Goal: Find specific fact: Find specific fact

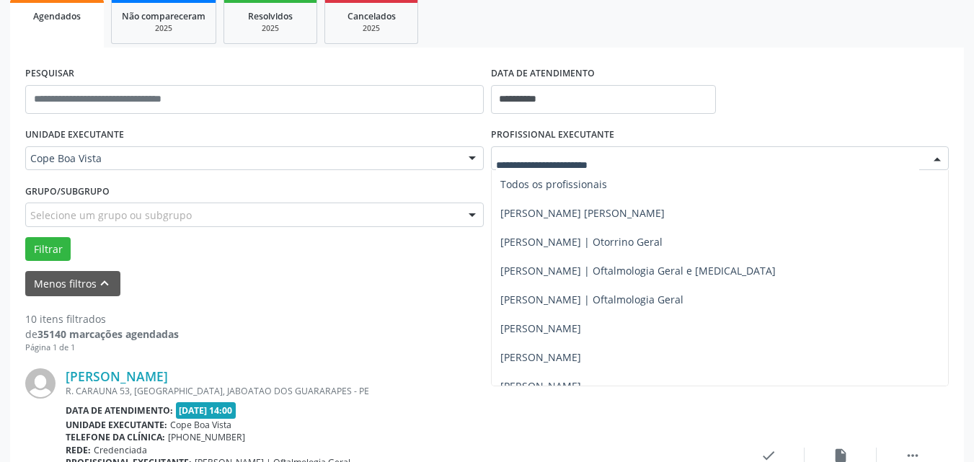
scroll to position [433, 0]
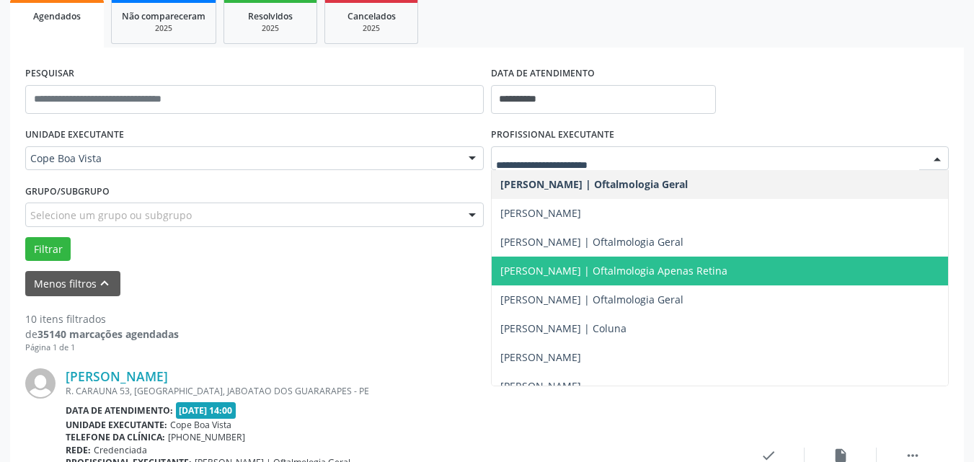
click at [558, 284] on span "[PERSON_NAME] | Oftalmologia Apenas Retina" at bounding box center [720, 271] width 457 height 29
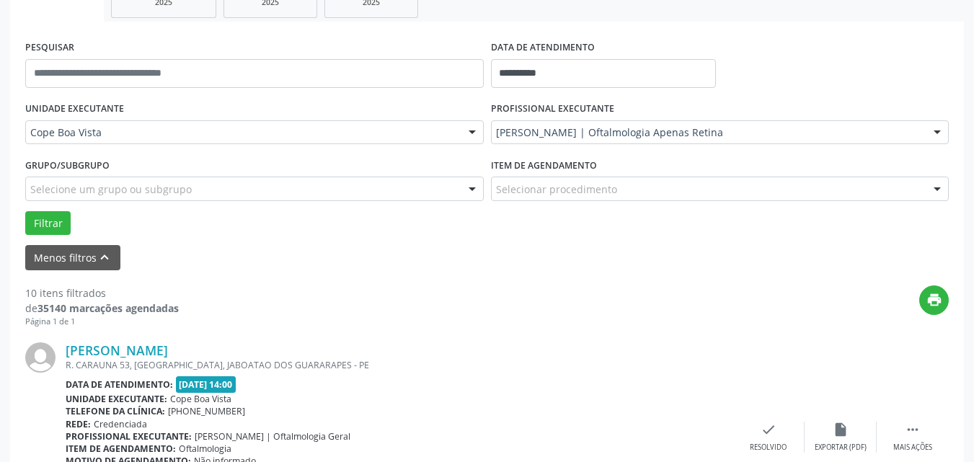
scroll to position [245, 0]
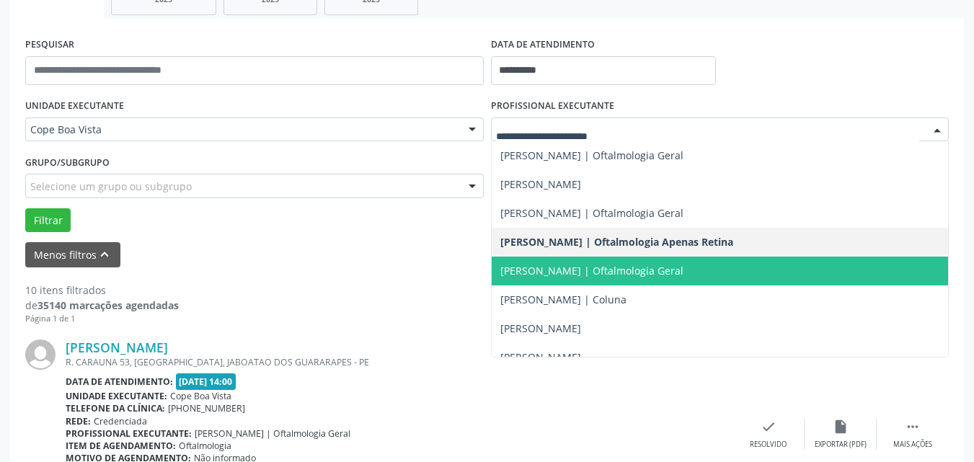
drag, startPoint x: 554, startPoint y: 126, endPoint x: 554, endPoint y: 143, distance: 16.6
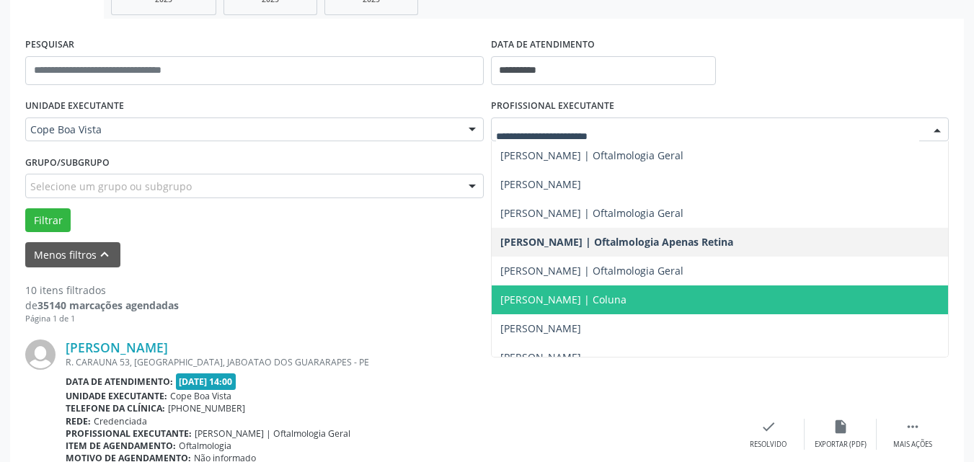
click at [539, 282] on span "[PERSON_NAME] | Oftalmologia Geral" at bounding box center [720, 271] width 457 height 29
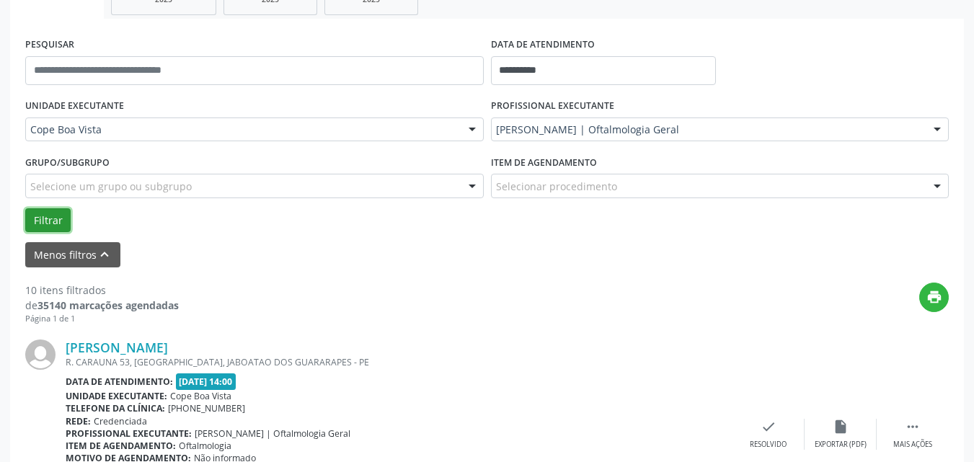
click at [54, 219] on button "Filtrar" at bounding box center [47, 220] width 45 height 25
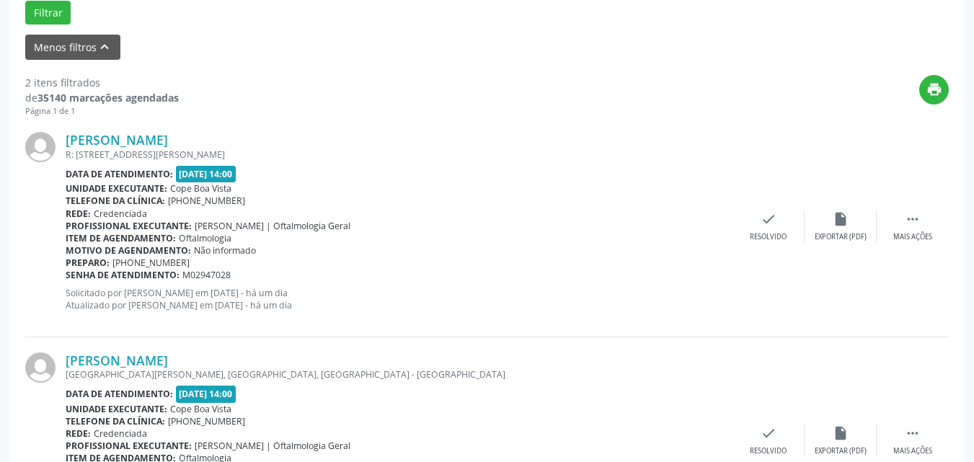
scroll to position [462, 0]
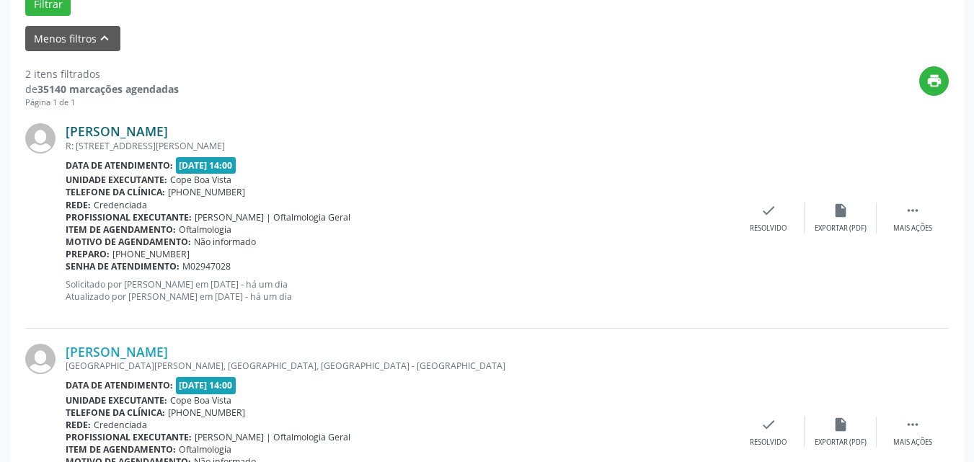
click at [159, 125] on link "[PERSON_NAME]" at bounding box center [117, 131] width 102 height 16
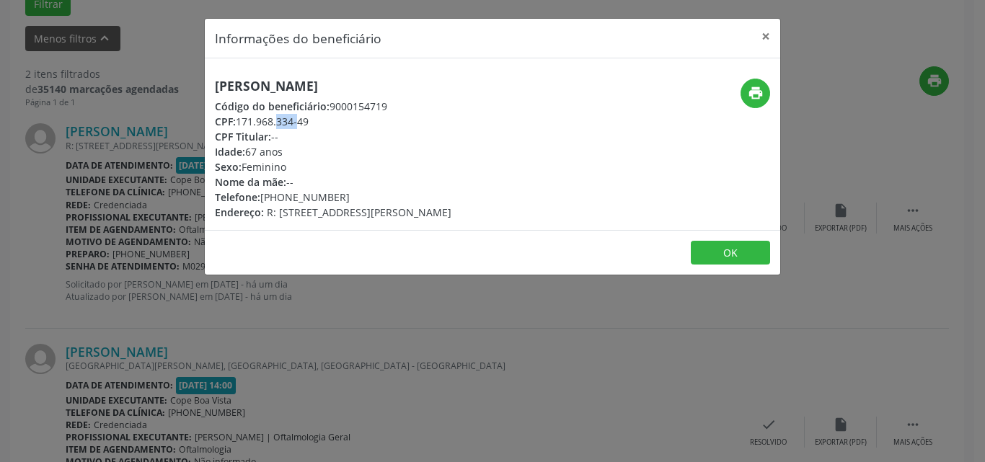
drag, startPoint x: 242, startPoint y: 120, endPoint x: 265, endPoint y: 120, distance: 23.1
click at [265, 120] on div "CPF: 171.968.334-49" at bounding box center [333, 121] width 237 height 15
click at [243, 124] on div "CPF: 171.968.334-49" at bounding box center [333, 121] width 237 height 15
drag, startPoint x: 239, startPoint y: 123, endPoint x: 322, endPoint y: 120, distance: 83.0
click at [322, 120] on div "CPF: 171.968.334-49" at bounding box center [333, 121] width 237 height 15
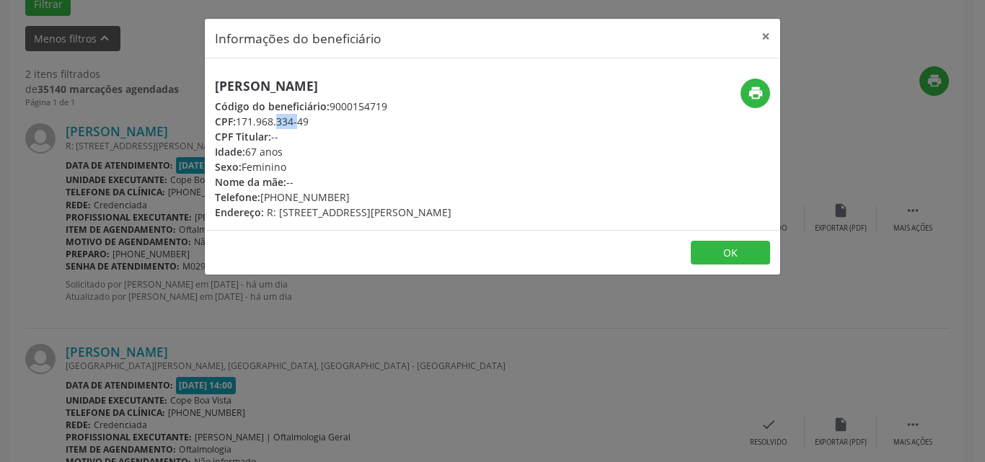
copy div "171.968.334-49"
click at [705, 265] on button "OK" at bounding box center [730, 253] width 79 height 25
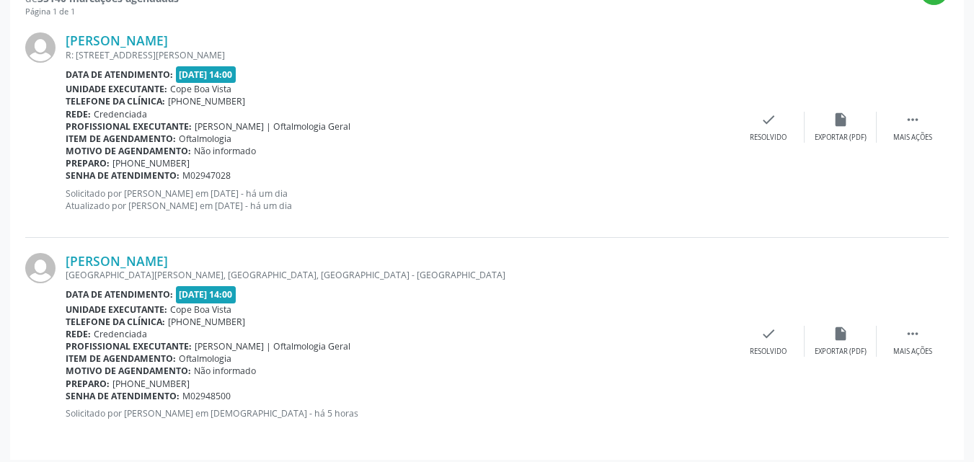
scroll to position [560, 0]
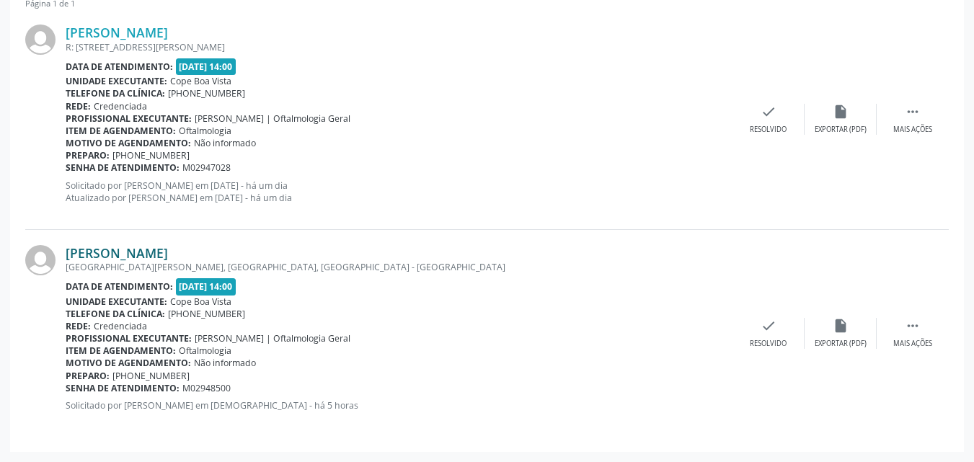
click at [99, 250] on link "[PERSON_NAME]" at bounding box center [117, 253] width 102 height 16
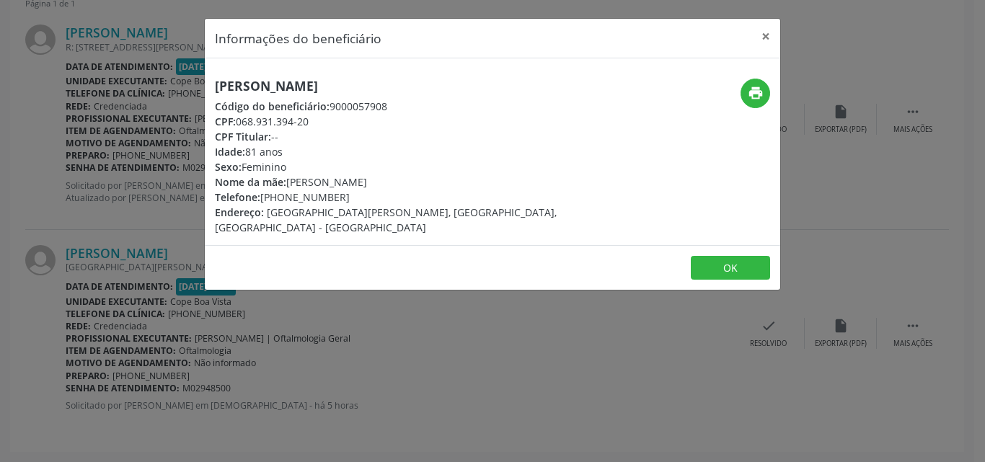
drag, startPoint x: 235, startPoint y: 123, endPoint x: 332, endPoint y: 129, distance: 96.8
click at [332, 129] on div "[PERSON_NAME] Código do beneficiário: 9000057908 CPF: 068.931.394-20 CPF Titula…" at bounding box center [396, 157] width 363 height 157
click at [291, 129] on div "CPF Titular: --" at bounding box center [396, 136] width 363 height 15
click at [232, 124] on span "CPF:" at bounding box center [225, 122] width 21 height 14
drag, startPoint x: 238, startPoint y: 120, endPoint x: 312, endPoint y: 124, distance: 74.4
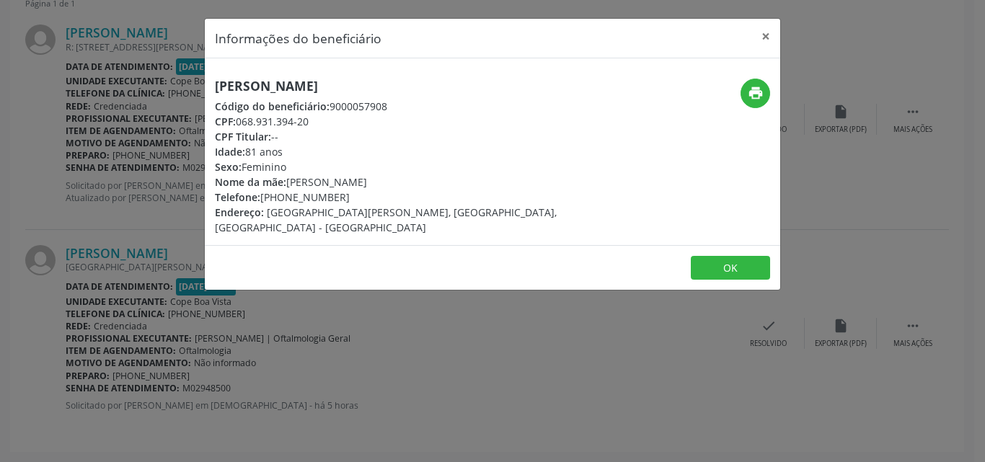
click at [312, 124] on div "CPF: 068.931.394-20" at bounding box center [396, 121] width 363 height 15
copy div "068.931.394-20"
click at [702, 258] on button "OK" at bounding box center [730, 268] width 79 height 25
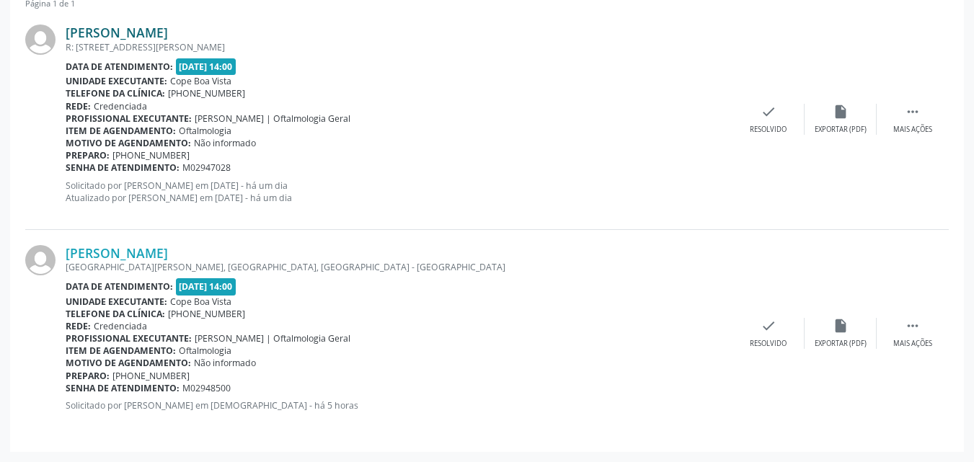
click at [136, 37] on link "[PERSON_NAME]" at bounding box center [117, 33] width 102 height 16
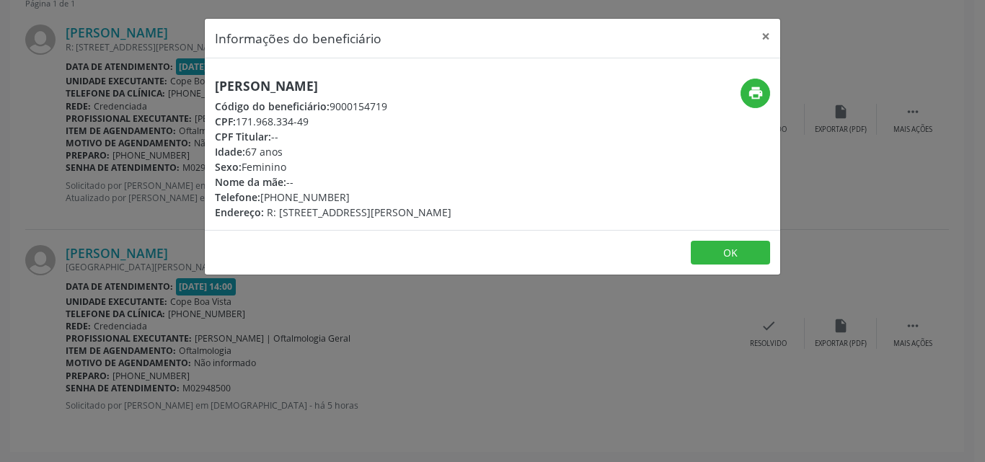
drag, startPoint x: 240, startPoint y: 125, endPoint x: 314, endPoint y: 125, distance: 74.3
click at [314, 125] on div "CPF: 171.968.334-49" at bounding box center [333, 121] width 237 height 15
copy div "171.968.334-49"
drag, startPoint x: 163, startPoint y: 310, endPoint x: 151, endPoint y: 292, distance: 21.4
click at [163, 309] on div "Informações do beneficiário × [PERSON_NAME] Código do beneficiário: 9000154719 …" at bounding box center [492, 231] width 985 height 462
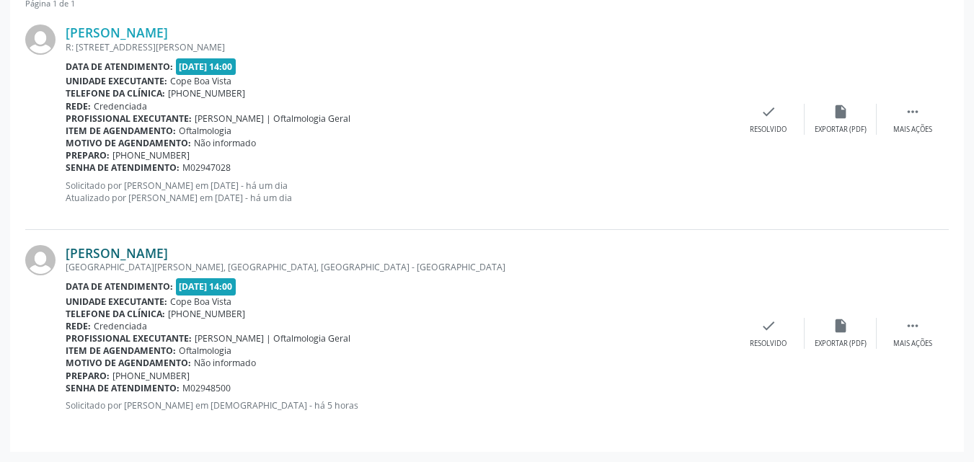
click at [125, 255] on link "[PERSON_NAME]" at bounding box center [117, 253] width 102 height 16
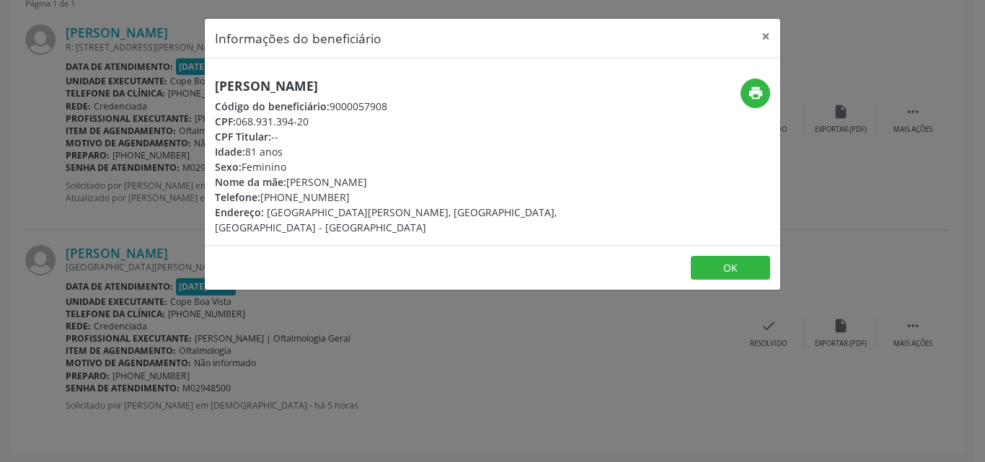
drag, startPoint x: 239, startPoint y: 118, endPoint x: 322, endPoint y: 123, distance: 82.4
click at [322, 123] on div "CPF: 068.931.394-20" at bounding box center [396, 121] width 363 height 15
copy div "068.931.394-20"
click at [754, 256] on button "OK" at bounding box center [730, 268] width 79 height 25
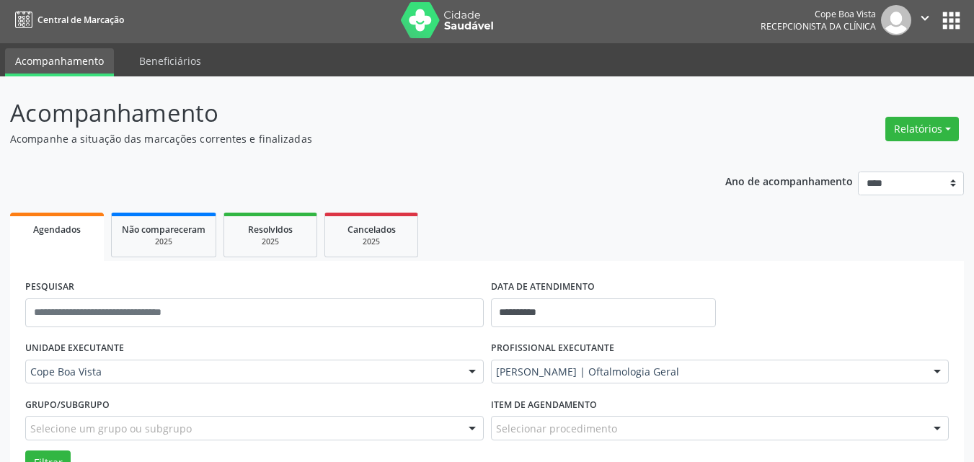
scroll to position [0, 0]
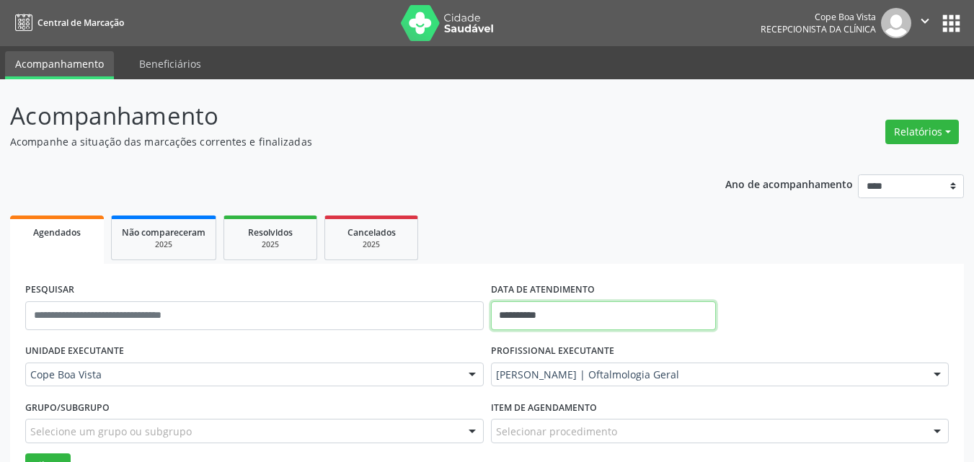
click at [552, 320] on input "**********" at bounding box center [604, 315] width 226 height 29
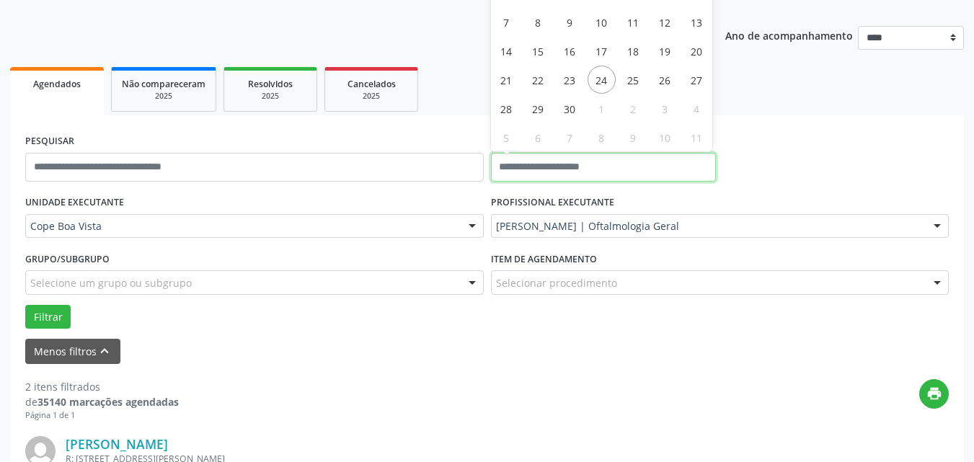
scroll to position [144, 0]
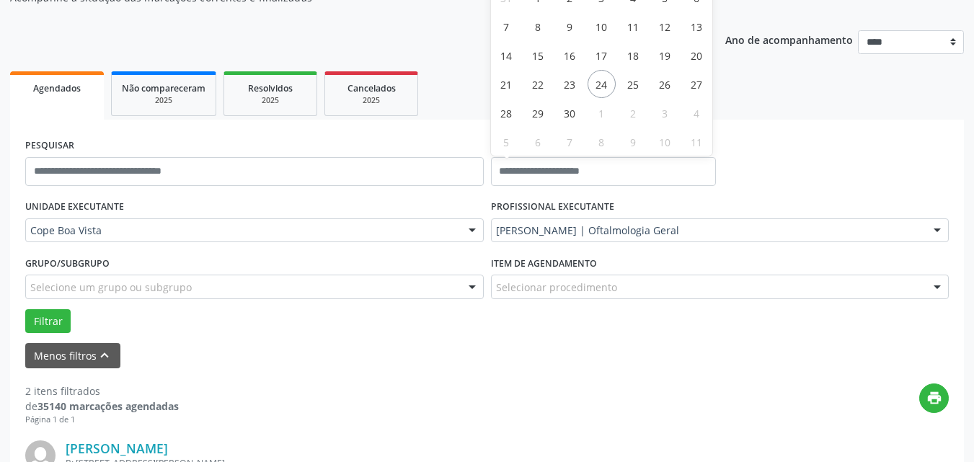
drag, startPoint x: 298, startPoint y: 197, endPoint x: 292, endPoint y: 190, distance: 9.2
click at [300, 197] on div "UNIDADE EXECUTANTE Cope Boa Vista Todos as unidades Cope Boa Vista Nenhum resul…" at bounding box center [255, 224] width 466 height 56
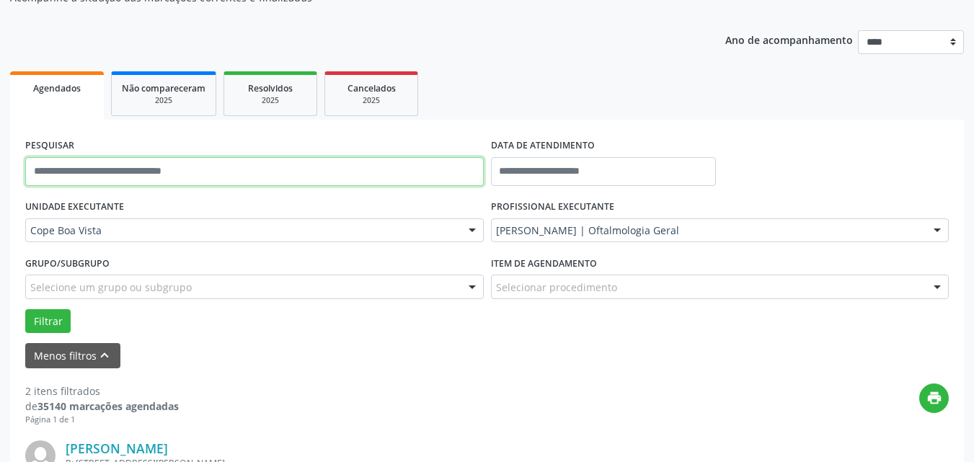
click at [270, 175] on input "text" at bounding box center [254, 171] width 459 height 29
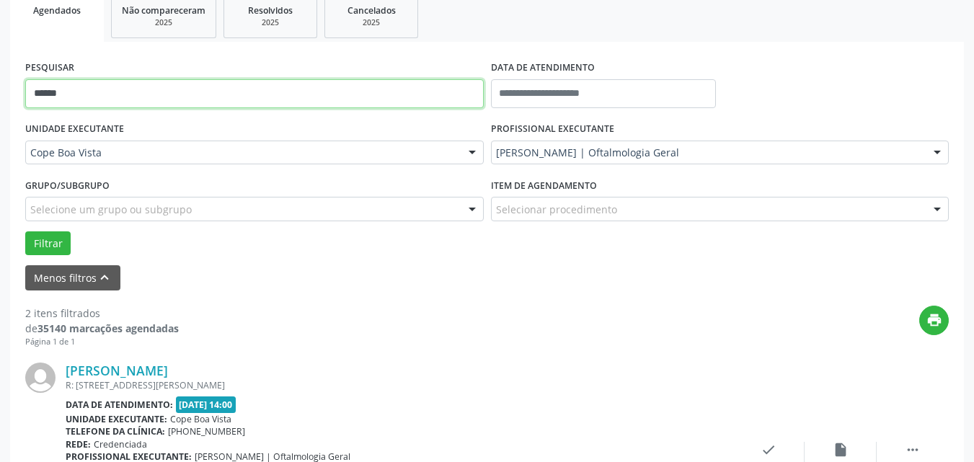
scroll to position [216, 0]
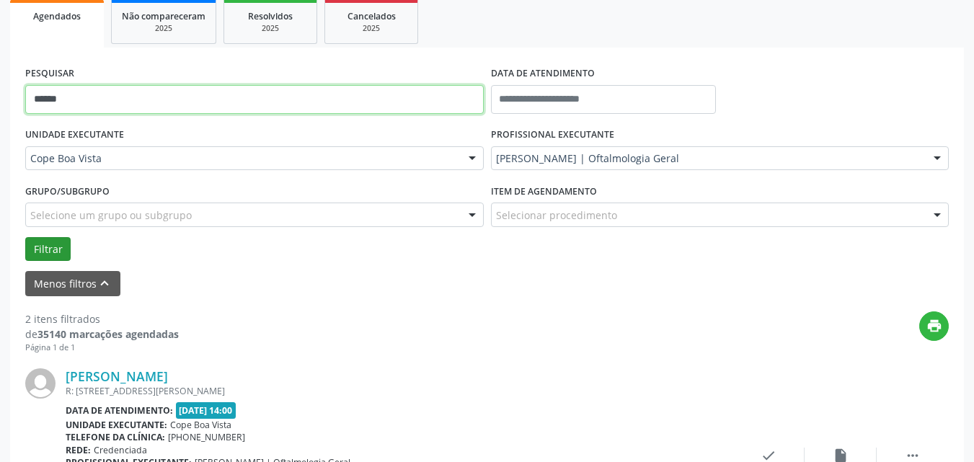
type input "******"
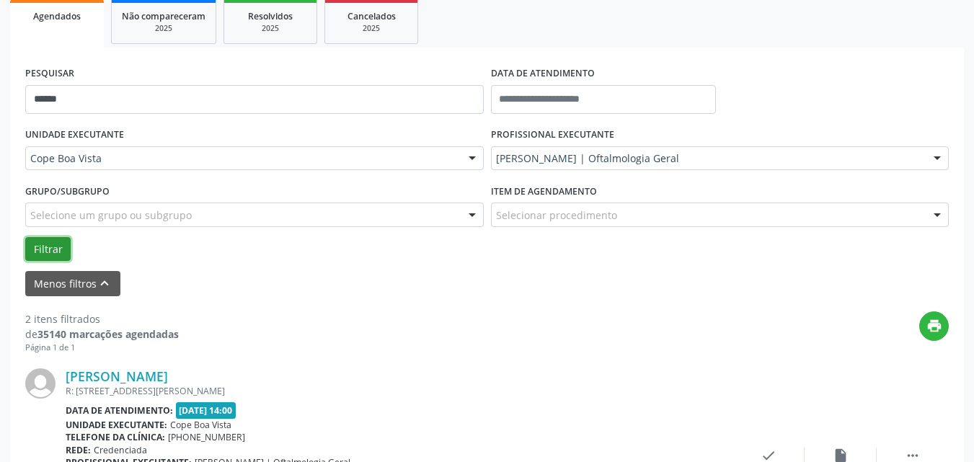
click at [32, 255] on button "Filtrar" at bounding box center [47, 249] width 45 height 25
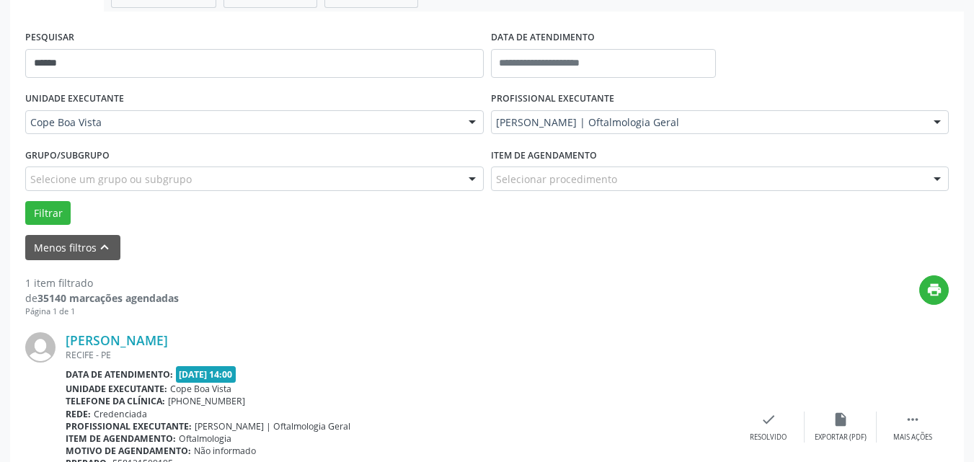
scroll to position [208, 0]
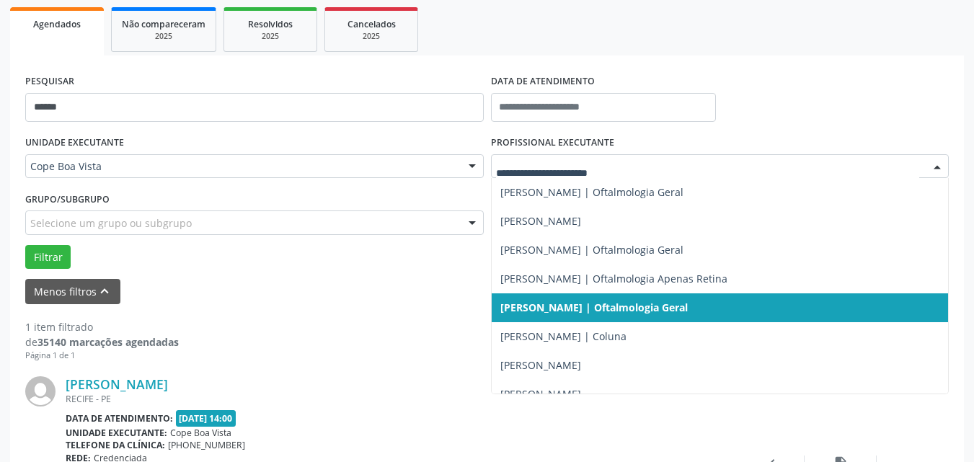
click at [573, 176] on div at bounding box center [720, 166] width 459 height 25
drag, startPoint x: 535, startPoint y: 312, endPoint x: 292, endPoint y: 273, distance: 246.2
click at [536, 312] on span "[PERSON_NAME] | Oftalmologia Geral" at bounding box center [595, 308] width 188 height 14
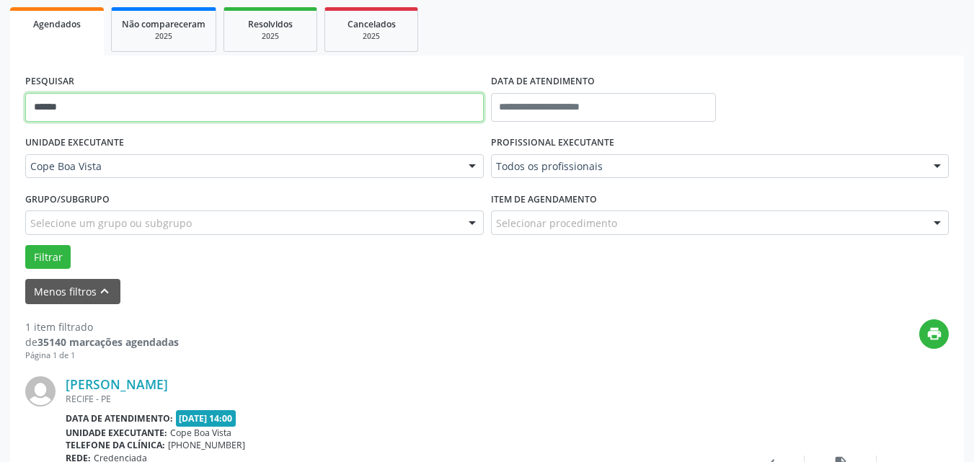
click at [96, 117] on input "******" at bounding box center [254, 107] width 459 height 29
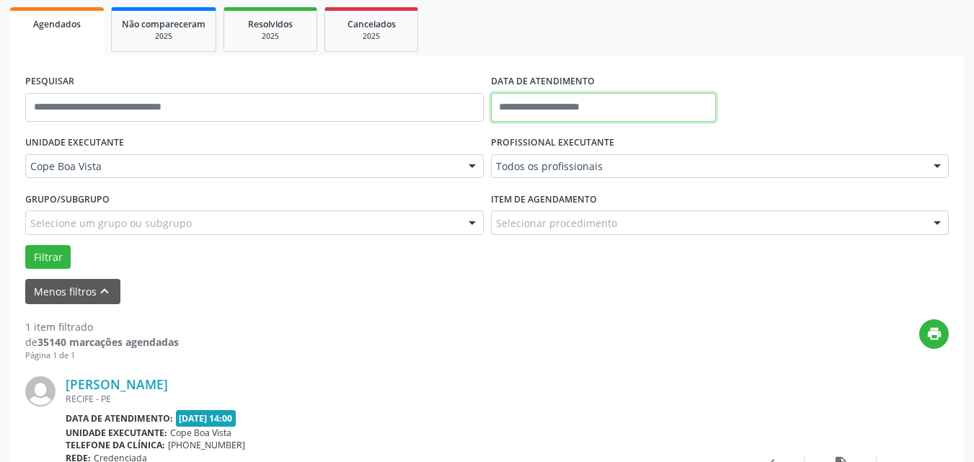
click at [534, 120] on body "Central de Marcação [GEOGRAPHIC_DATA] Recepcionista da clínica  Configurações …" at bounding box center [487, 23] width 974 height 462
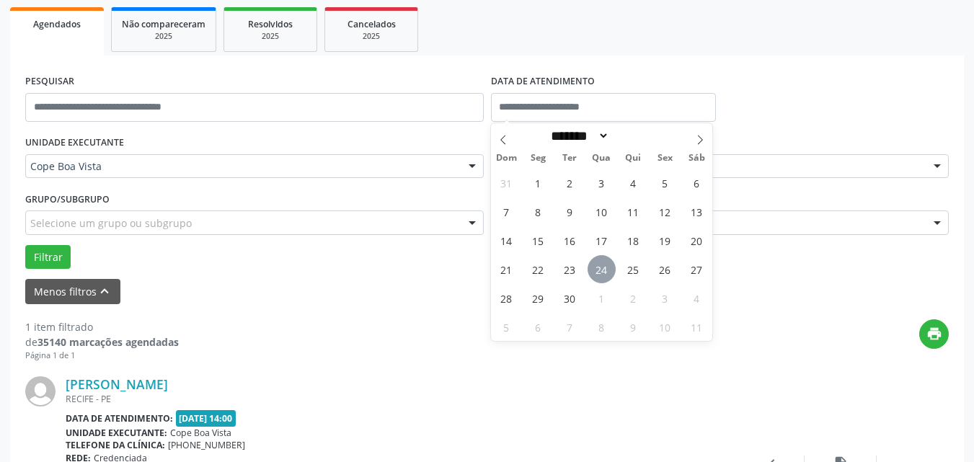
click at [602, 272] on span "24" at bounding box center [602, 269] width 28 height 28
type input "**********"
click at [600, 268] on span "24" at bounding box center [602, 269] width 28 height 28
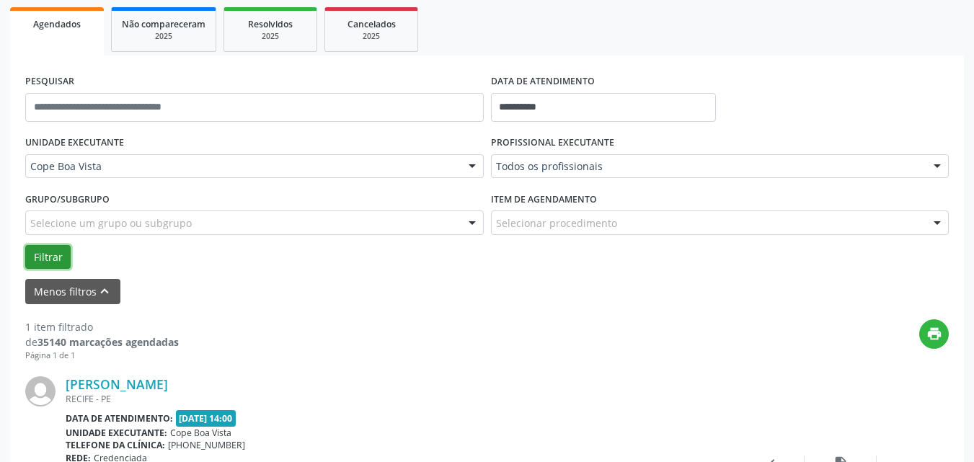
click at [58, 257] on button "Filtrar" at bounding box center [47, 257] width 45 height 25
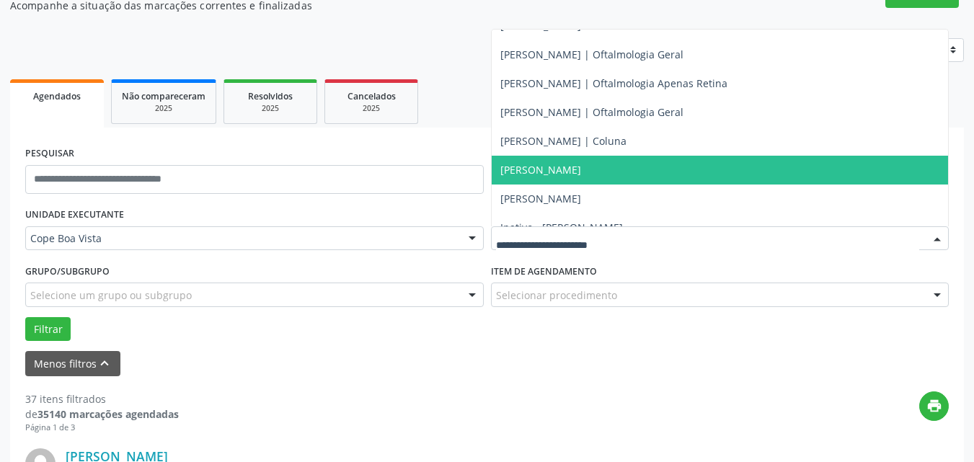
scroll to position [505, 0]
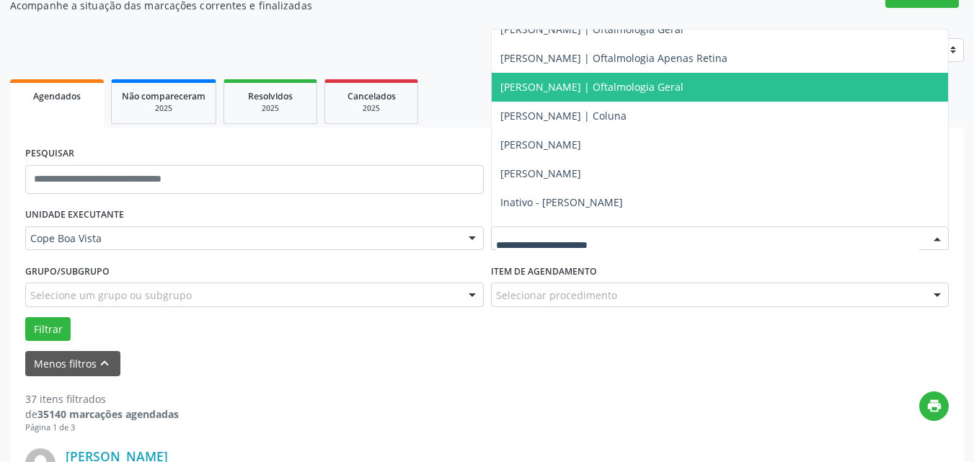
click at [544, 85] on span "[PERSON_NAME] | Oftalmologia Geral" at bounding box center [592, 87] width 183 height 14
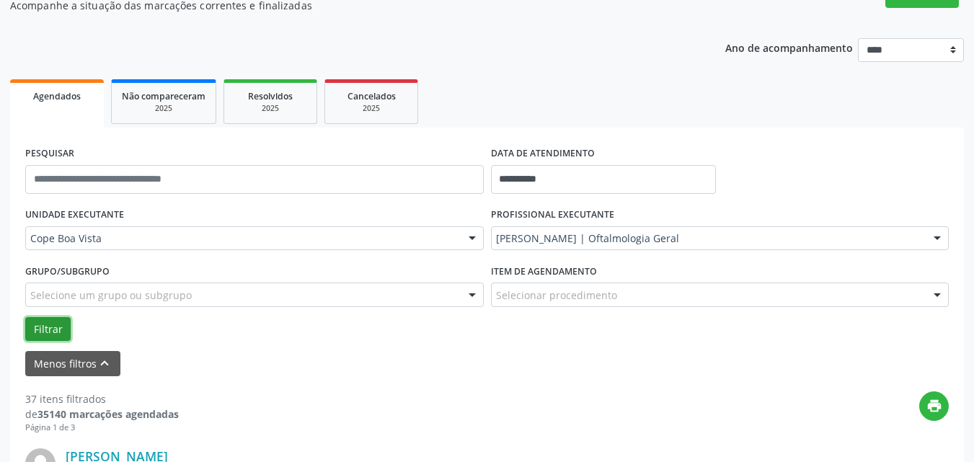
click at [61, 325] on button "Filtrar" at bounding box center [47, 329] width 45 height 25
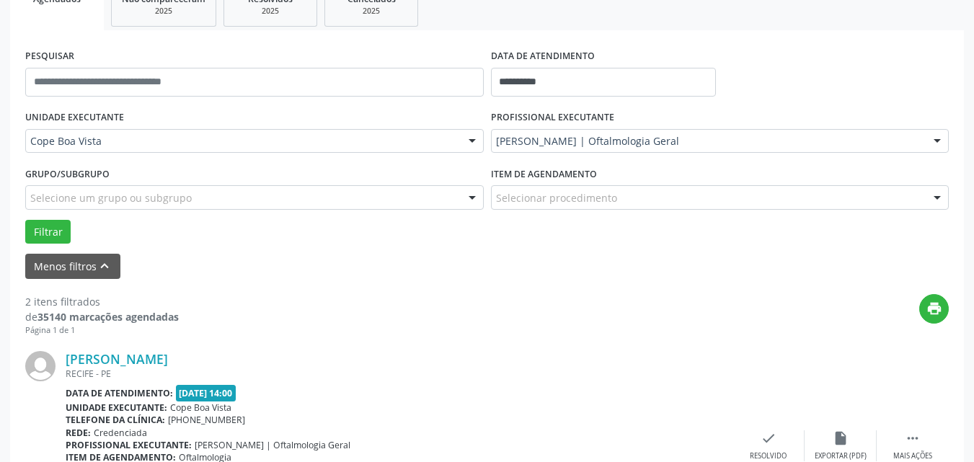
scroll to position [208, 0]
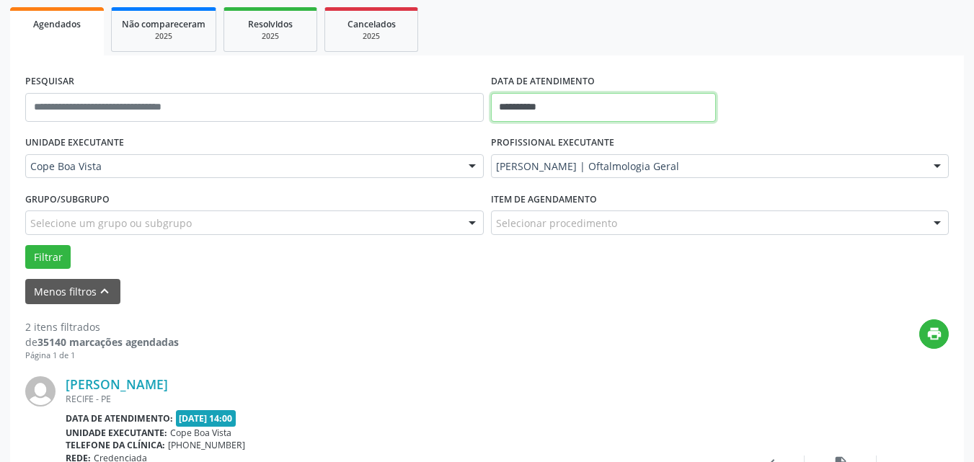
click at [532, 102] on input "**********" at bounding box center [604, 107] width 226 height 29
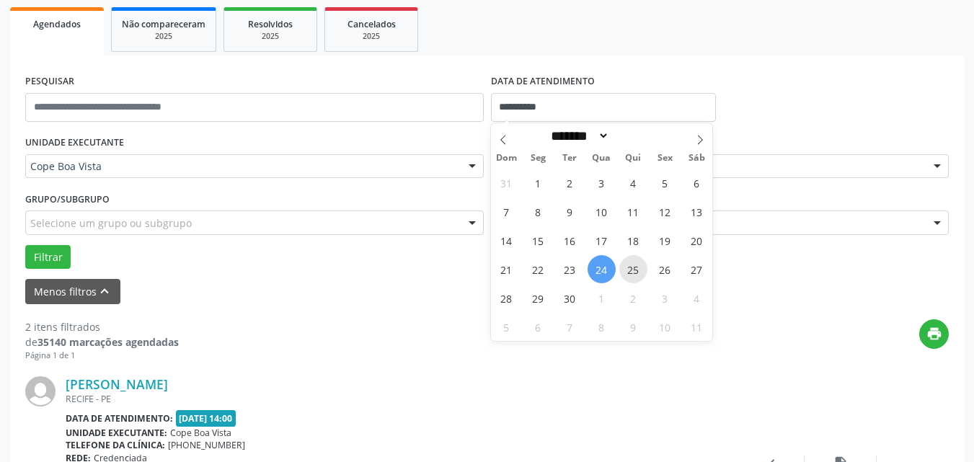
click at [628, 261] on span "25" at bounding box center [634, 269] width 28 height 28
type input "**********"
click at [628, 260] on span "25" at bounding box center [634, 269] width 28 height 28
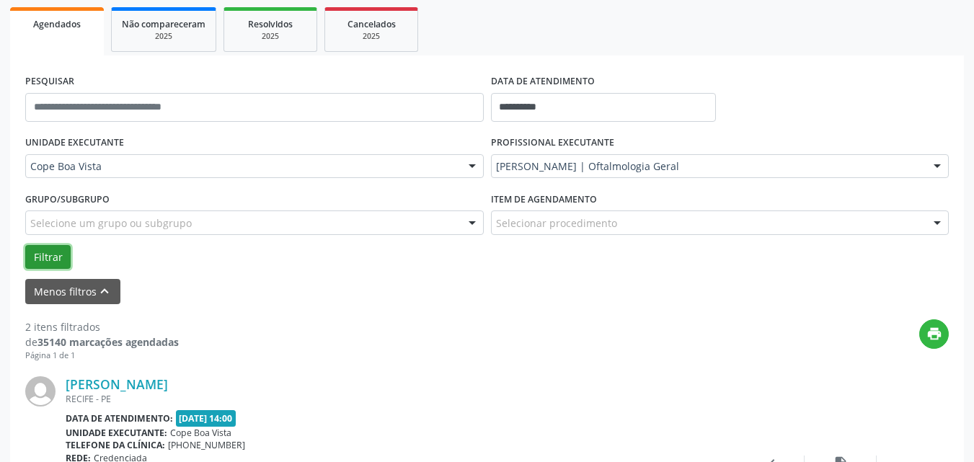
click at [56, 256] on button "Filtrar" at bounding box center [47, 257] width 45 height 25
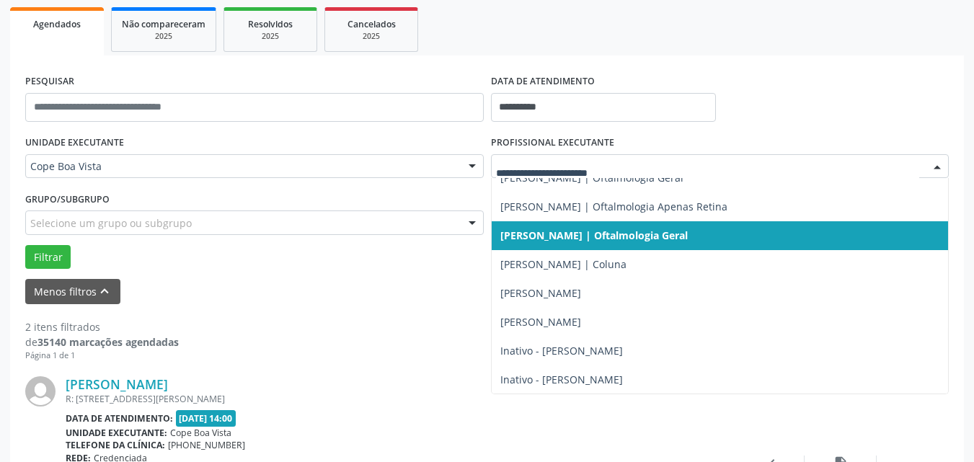
click at [577, 238] on span "[PERSON_NAME] | Oftalmologia Geral" at bounding box center [595, 236] width 188 height 14
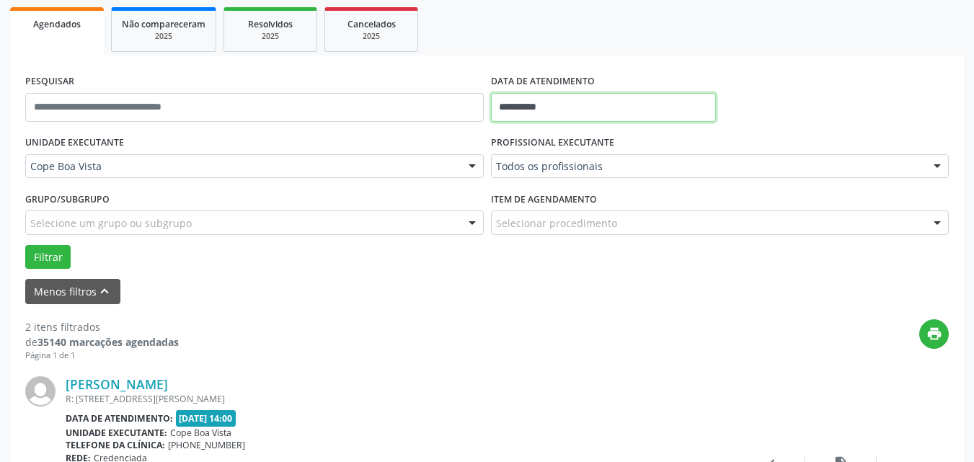
click at [547, 95] on input "**********" at bounding box center [604, 107] width 226 height 29
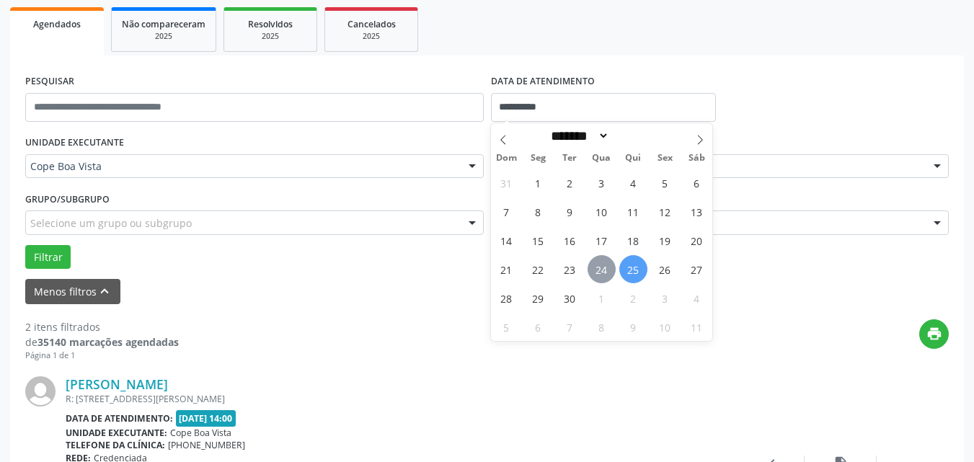
click at [607, 270] on span "24" at bounding box center [602, 269] width 28 height 28
type input "**********"
click at [607, 270] on span "24" at bounding box center [602, 269] width 28 height 28
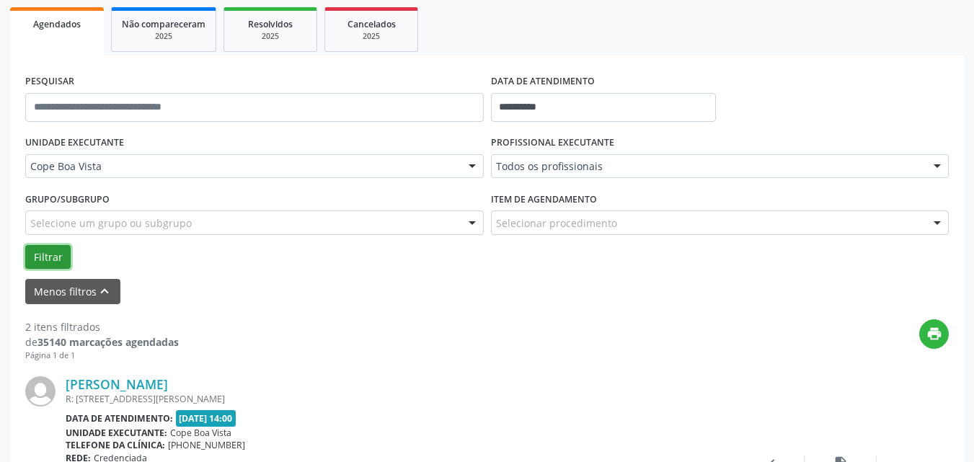
click at [61, 263] on button "Filtrar" at bounding box center [47, 257] width 45 height 25
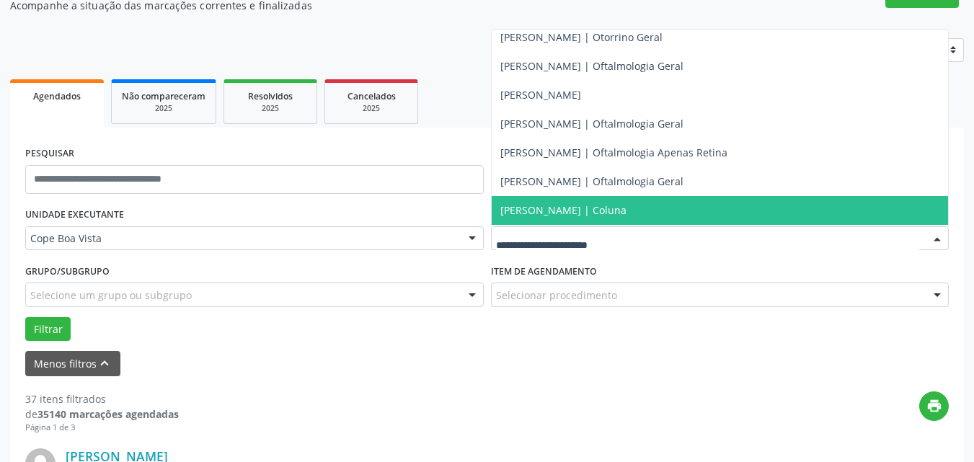
scroll to position [433, 0]
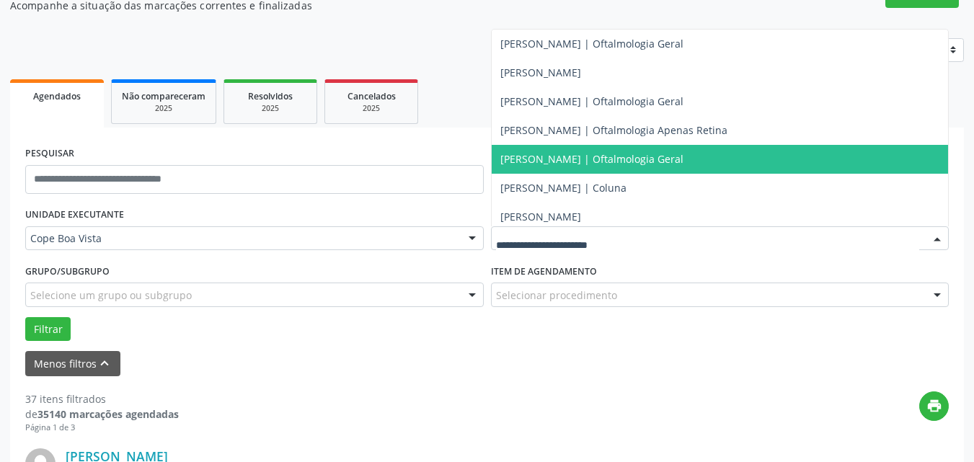
click at [581, 167] on span "[PERSON_NAME] | Oftalmologia Geral" at bounding box center [720, 159] width 457 height 29
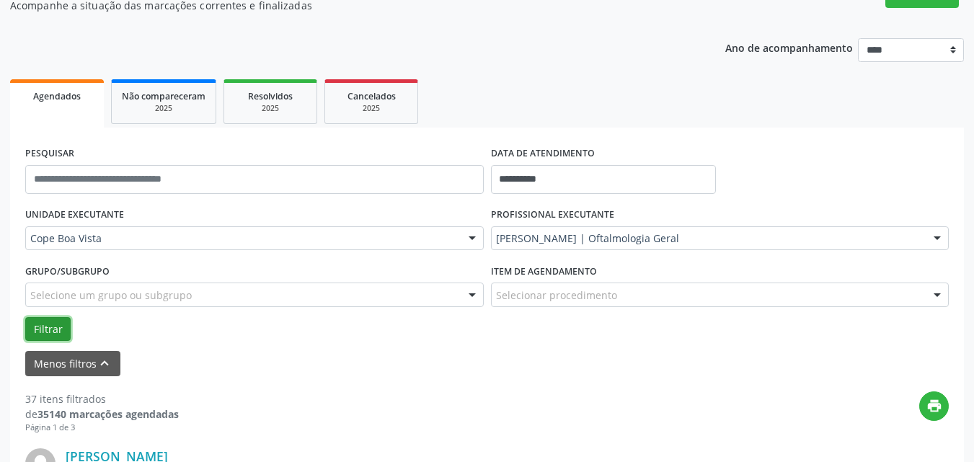
click at [47, 328] on button "Filtrar" at bounding box center [47, 329] width 45 height 25
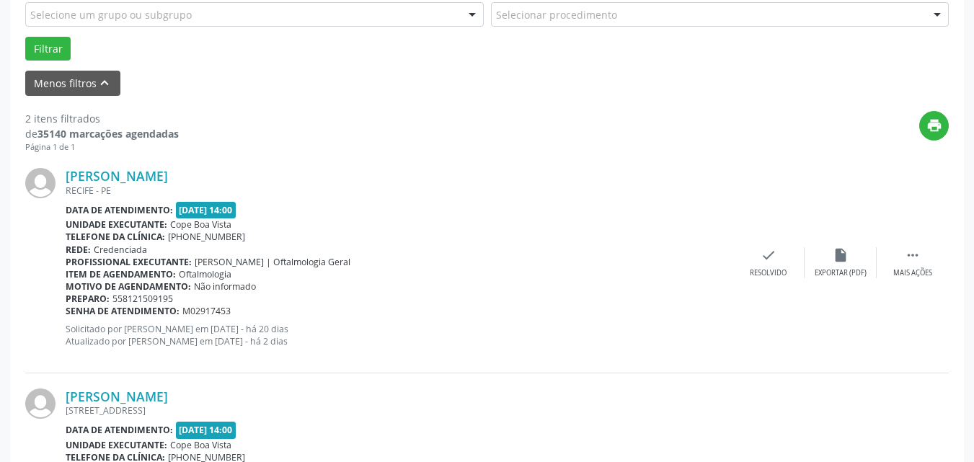
scroll to position [425, 0]
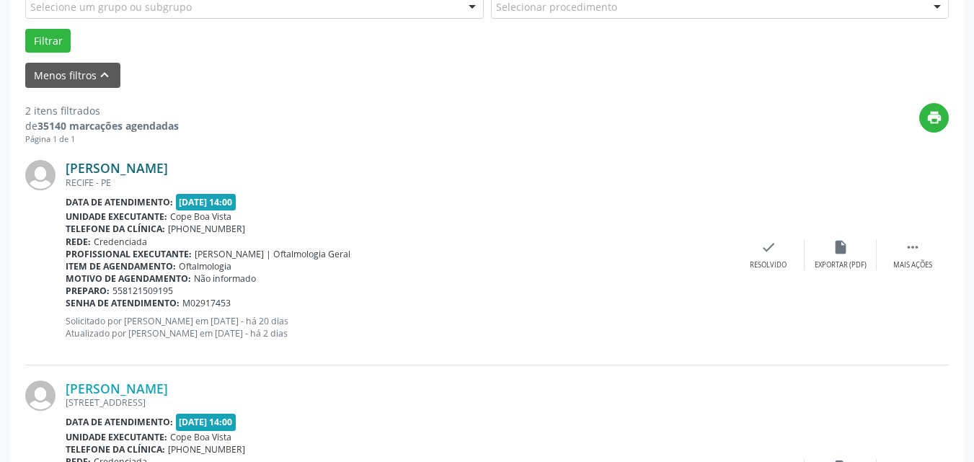
click at [144, 170] on link "[PERSON_NAME]" at bounding box center [117, 168] width 102 height 16
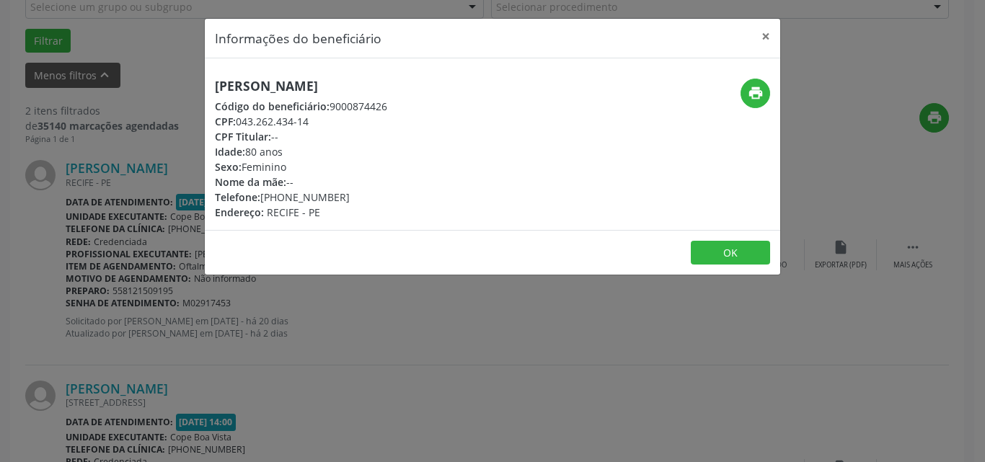
click at [243, 122] on div "CPF: 043.262.434-14" at bounding box center [301, 121] width 172 height 15
drag, startPoint x: 238, startPoint y: 126, endPoint x: 314, endPoint y: 117, distance: 77.0
click at [314, 117] on div "CPF: 043.262.434-14" at bounding box center [301, 121] width 172 height 15
copy div "043.262.434-14"
drag, startPoint x: 99, startPoint y: 356, endPoint x: 108, endPoint y: 336, distance: 22.3
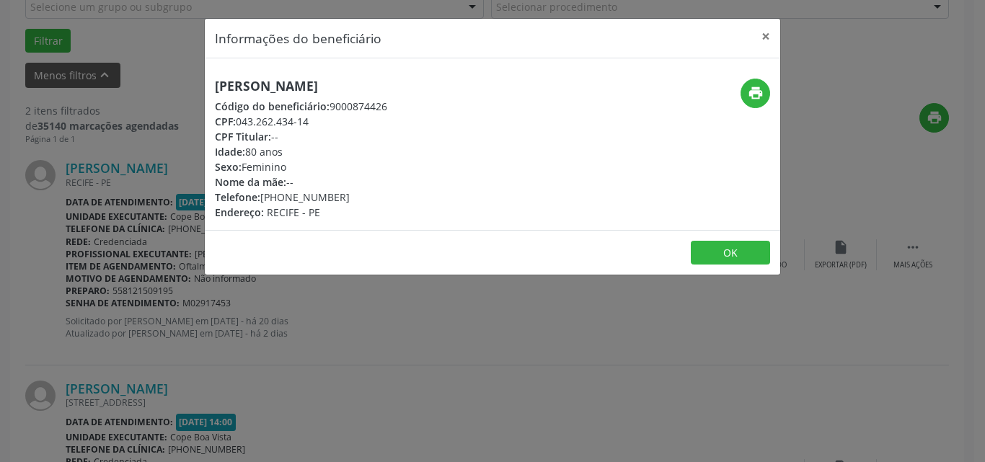
click at [105, 341] on div "Informações do beneficiário × [PERSON_NAME] Código do beneficiário: 9000874426 …" at bounding box center [492, 231] width 985 height 462
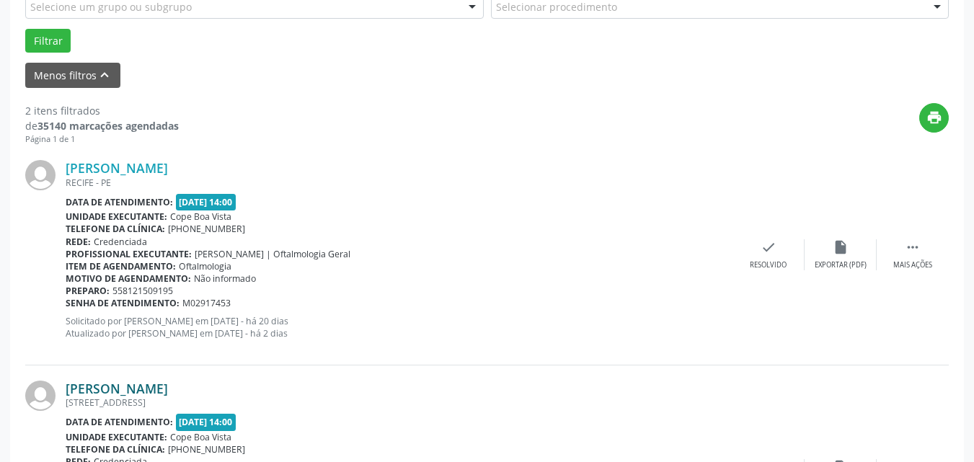
click at [110, 385] on link "[PERSON_NAME]" at bounding box center [117, 389] width 102 height 16
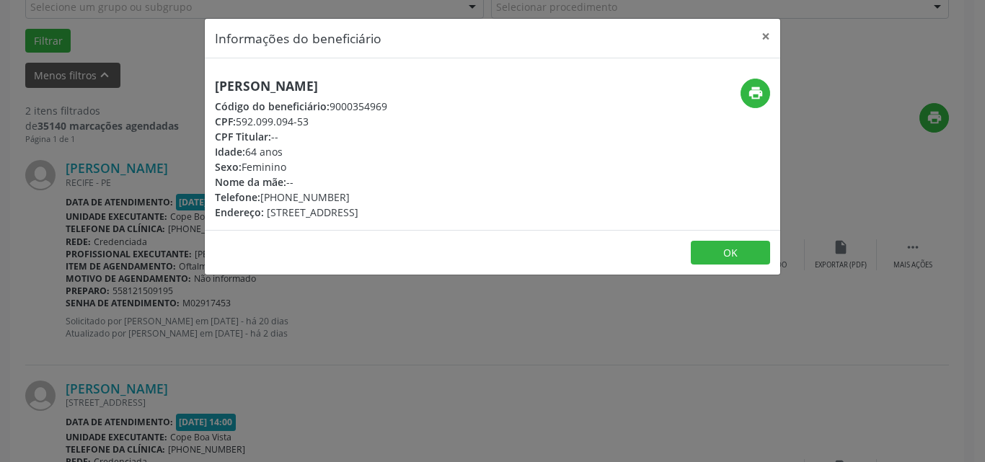
drag, startPoint x: 240, startPoint y: 124, endPoint x: 333, endPoint y: 124, distance: 93.0
click at [333, 124] on div "CPF: 592.099.094-53" at bounding box center [301, 121] width 172 height 15
copy div "592.099.094-53"
click at [754, 251] on button "OK" at bounding box center [730, 253] width 79 height 25
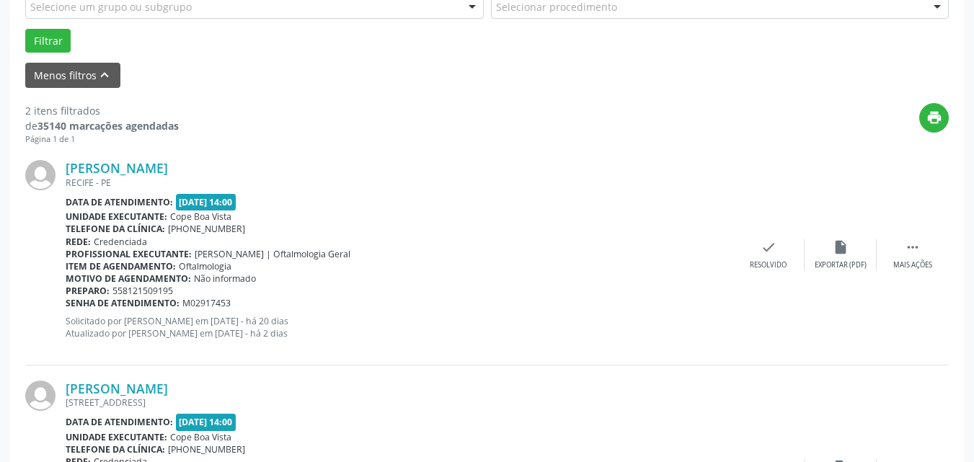
click at [185, 156] on div "[PERSON_NAME] [GEOGRAPHIC_DATA] - [GEOGRAPHIC_DATA] Data de atendimento: [DATE]…" at bounding box center [487, 255] width 924 height 220
click at [168, 173] on link "[PERSON_NAME]" at bounding box center [117, 168] width 102 height 16
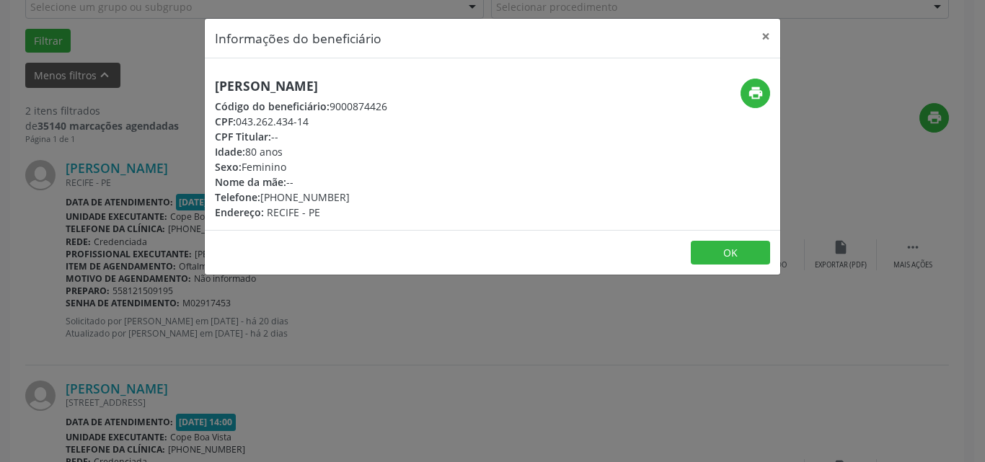
drag, startPoint x: 240, startPoint y: 124, endPoint x: 327, endPoint y: 118, distance: 87.5
click at [327, 118] on div "CPF: 043.262.434-14" at bounding box center [301, 121] width 172 height 15
copy div "043.262.434-14"
click at [157, 291] on div "Informações do beneficiário × [PERSON_NAME] Código do beneficiário: 9000874426 …" at bounding box center [492, 231] width 985 height 462
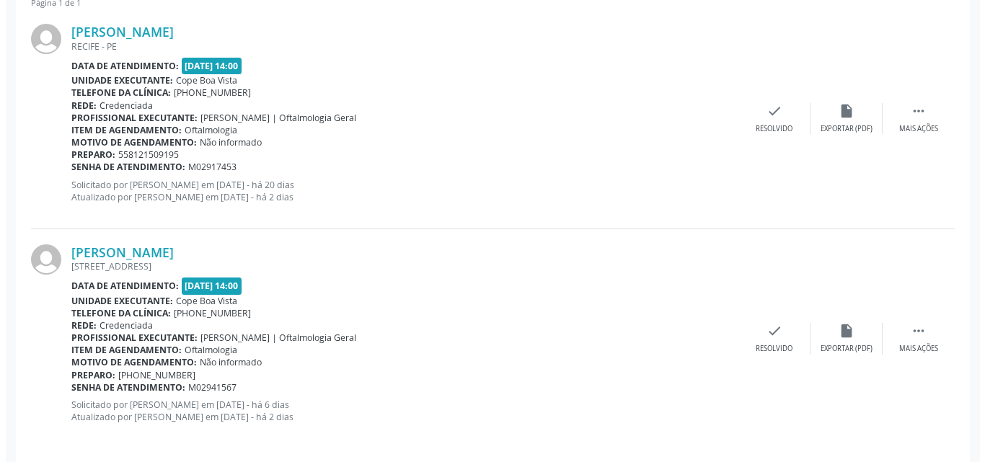
scroll to position [573, 0]
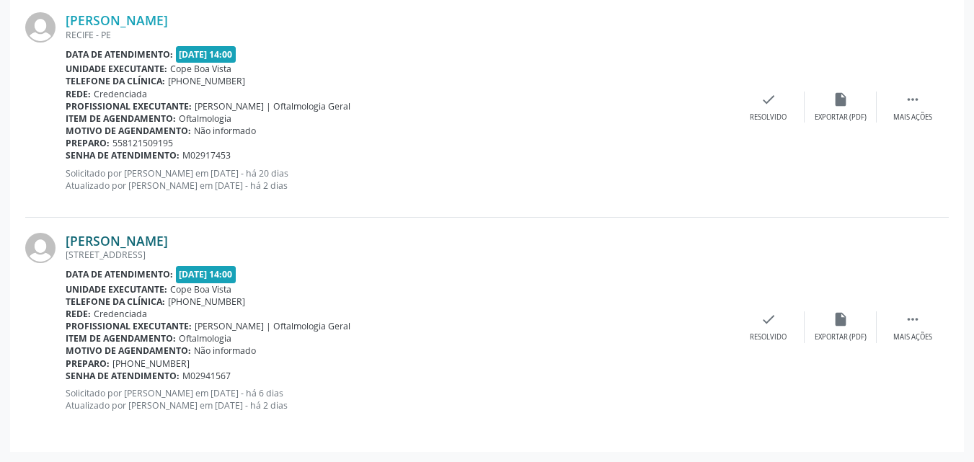
click at [144, 244] on link "[PERSON_NAME]" at bounding box center [117, 241] width 102 height 16
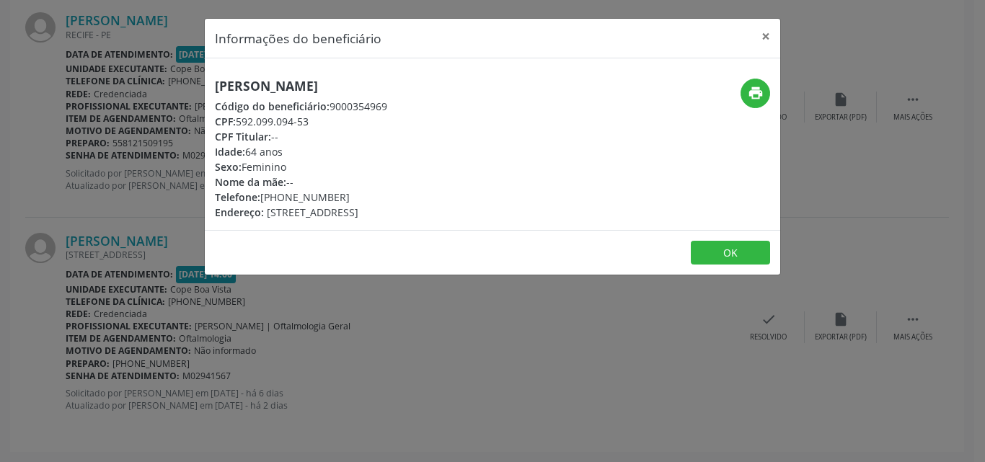
drag, startPoint x: 238, startPoint y: 123, endPoint x: 316, endPoint y: 118, distance: 78.1
click at [316, 118] on div "CPF: 592.099.094-53" at bounding box center [301, 121] width 172 height 15
copy div "592.099.094-53"
